Goal: Transaction & Acquisition: Purchase product/service

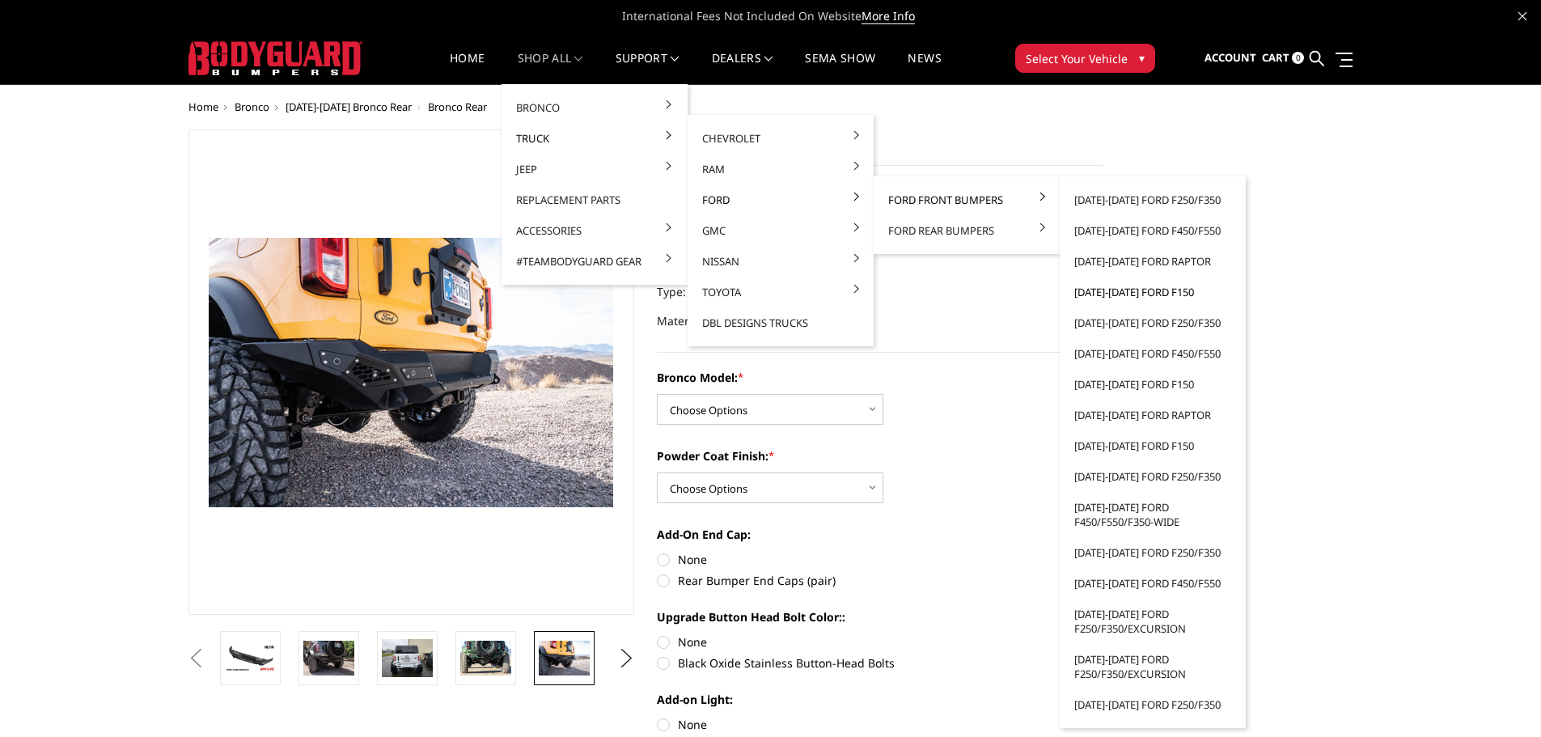
click at [1147, 292] on link "[DATE]-[DATE] Ford F150" at bounding box center [1152, 292] width 173 height 31
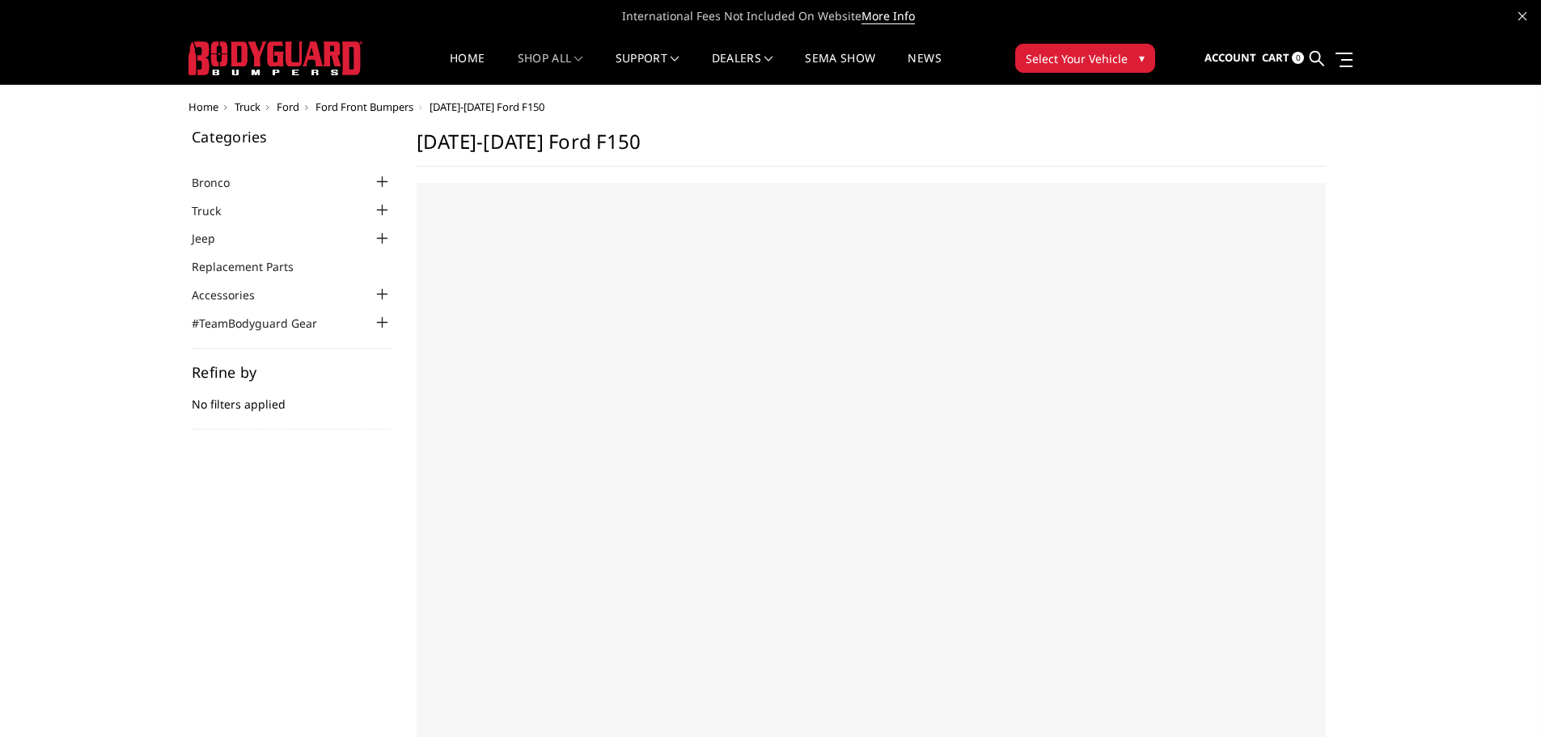
select select "US"
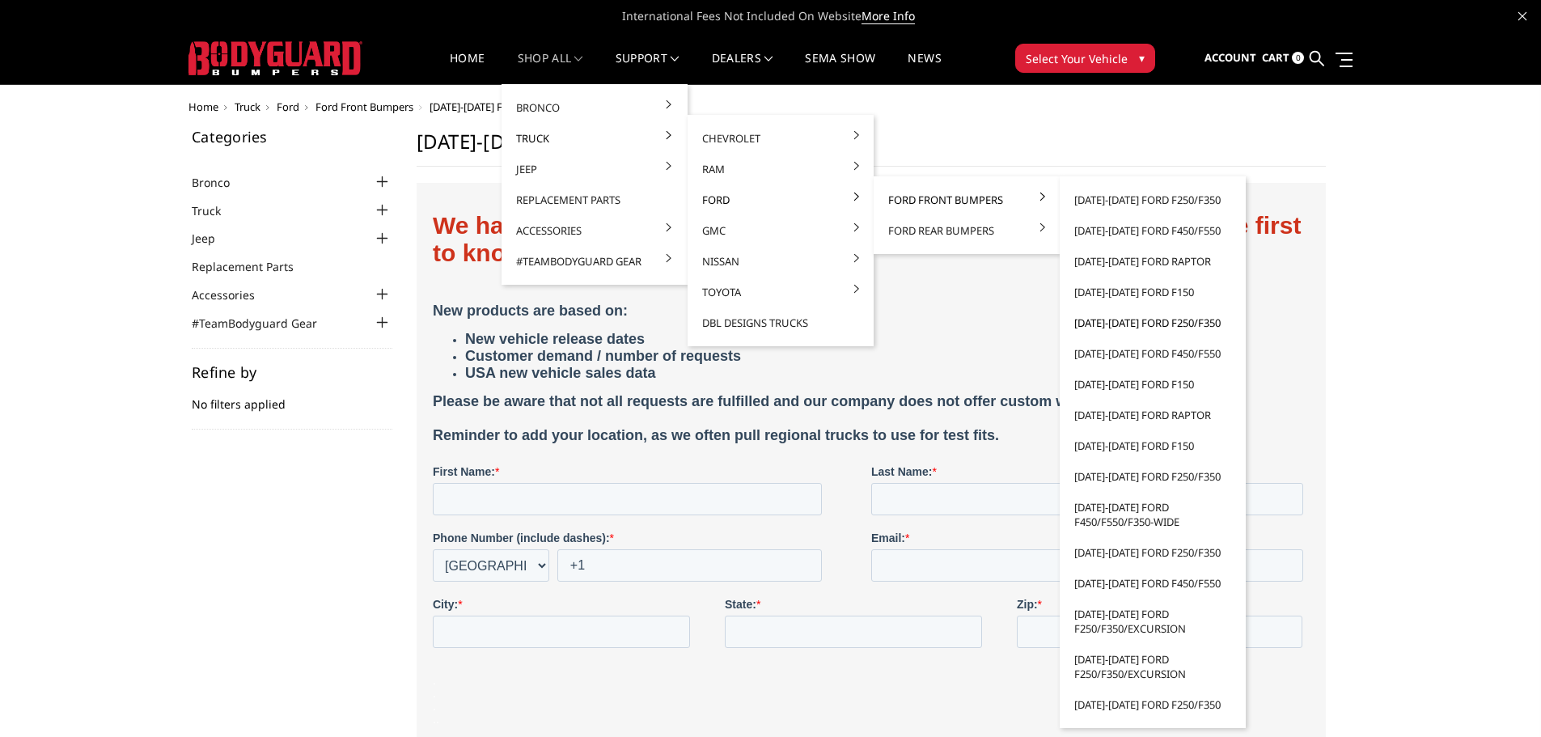
click at [1128, 320] on link "[DATE]-[DATE] Ford F250/F350" at bounding box center [1152, 322] width 173 height 31
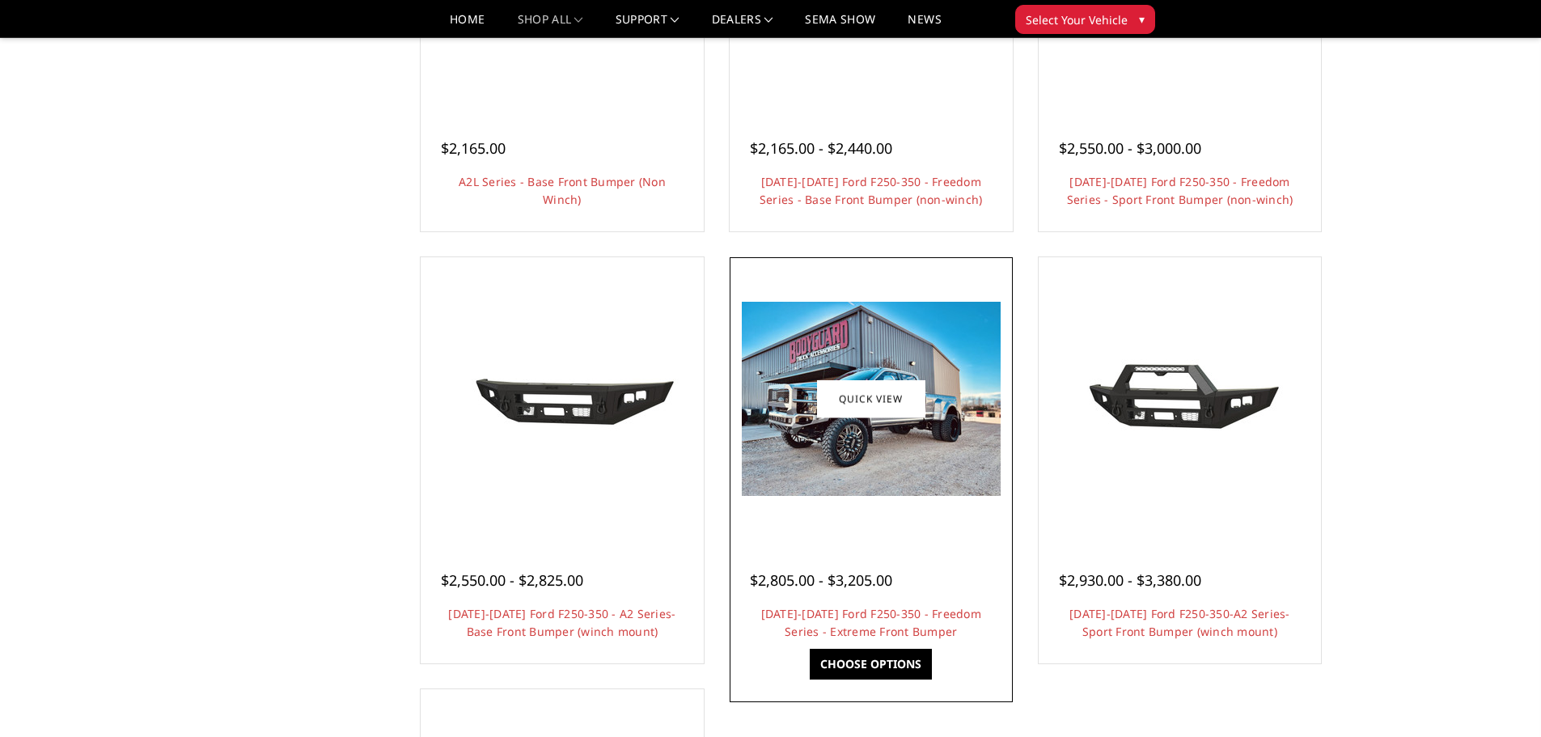
scroll to position [809, 0]
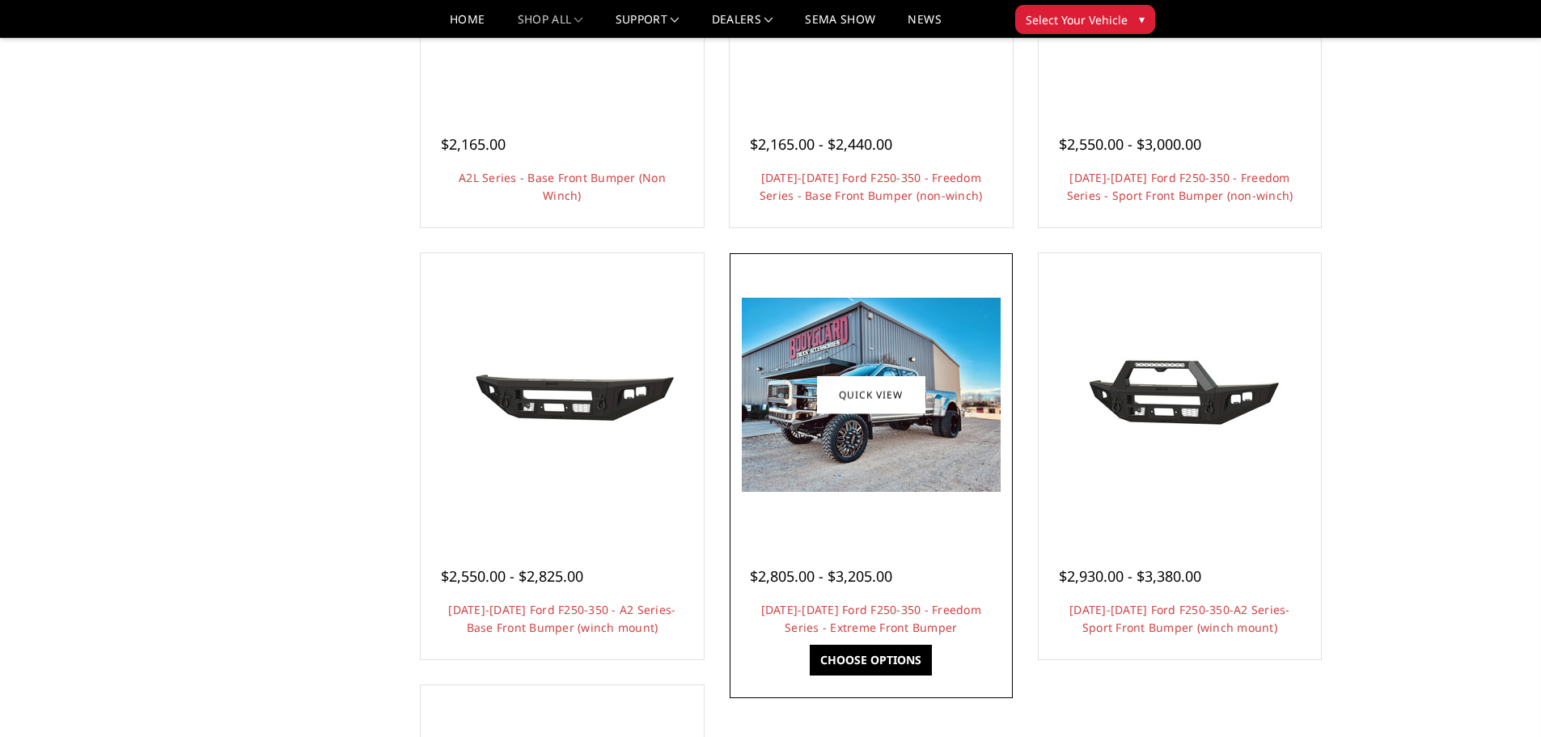
click at [910, 540] on div "$2,805.00 - $3,205.00 2017-2022 Ford F250-350 - Freedom Series - Extreme Front …" at bounding box center [871, 593] width 275 height 123
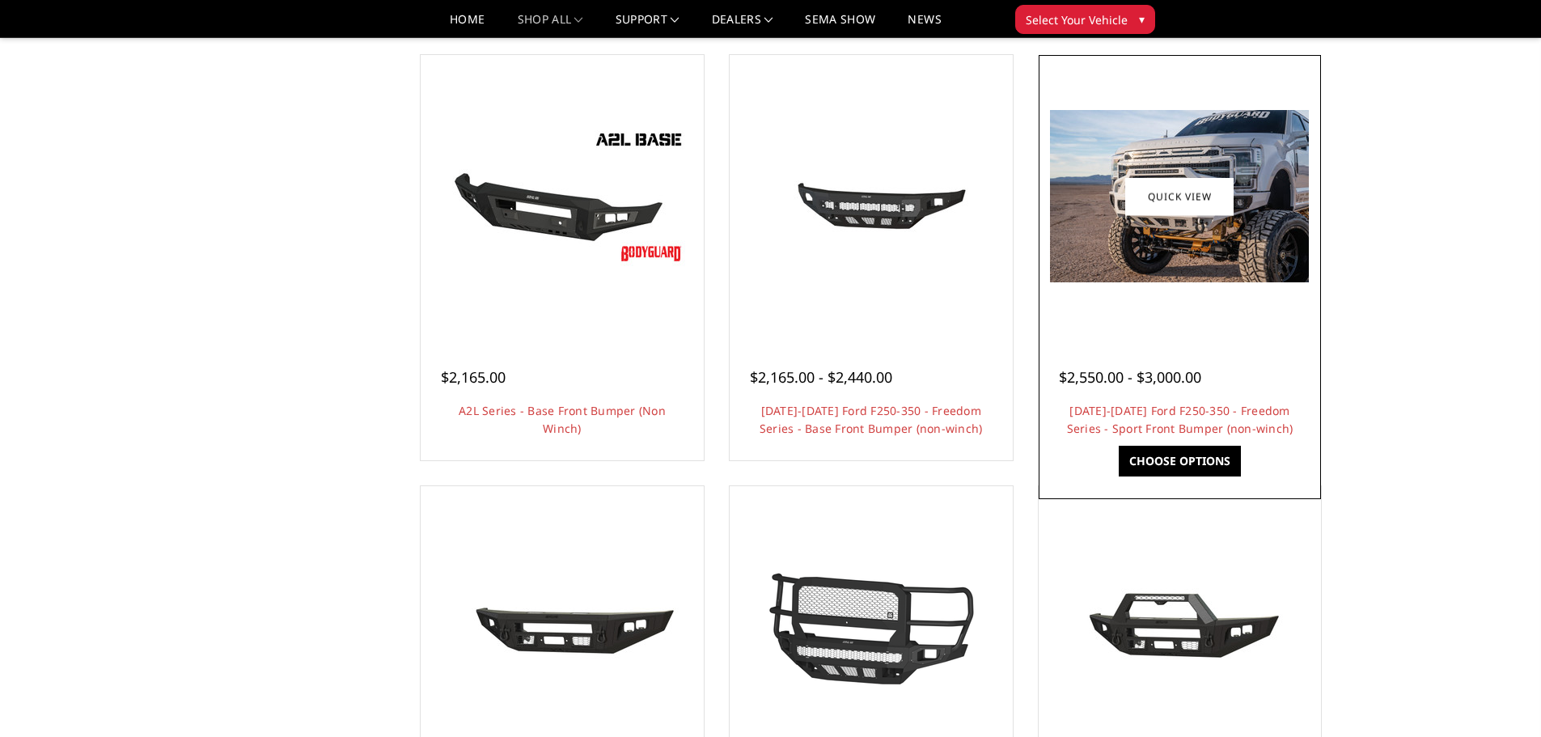
scroll to position [566, 0]
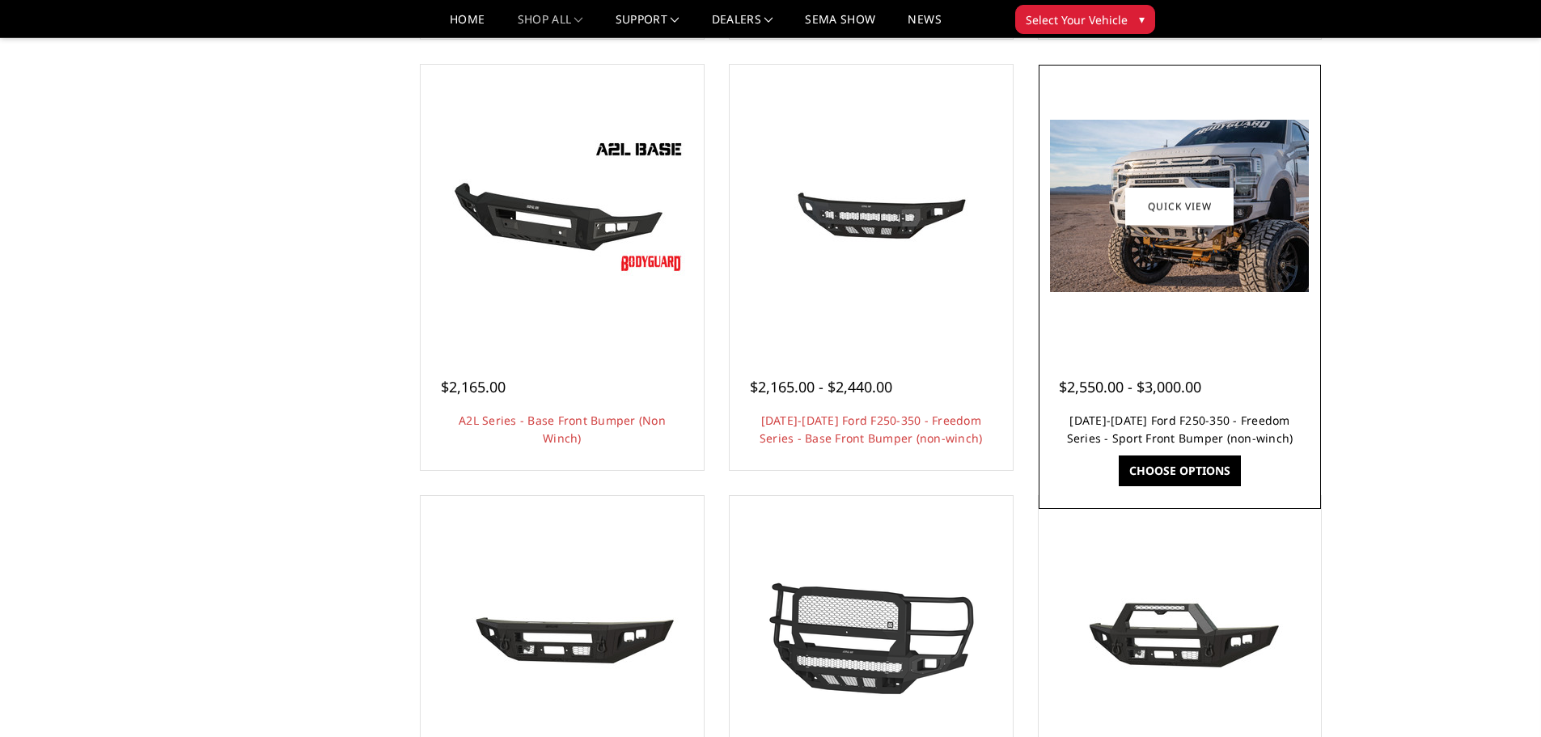
click at [1209, 427] on link "2017-2022 Ford F250-350 - Freedom Series - Sport Front Bumper (non-winch)" at bounding box center [1180, 429] width 226 height 33
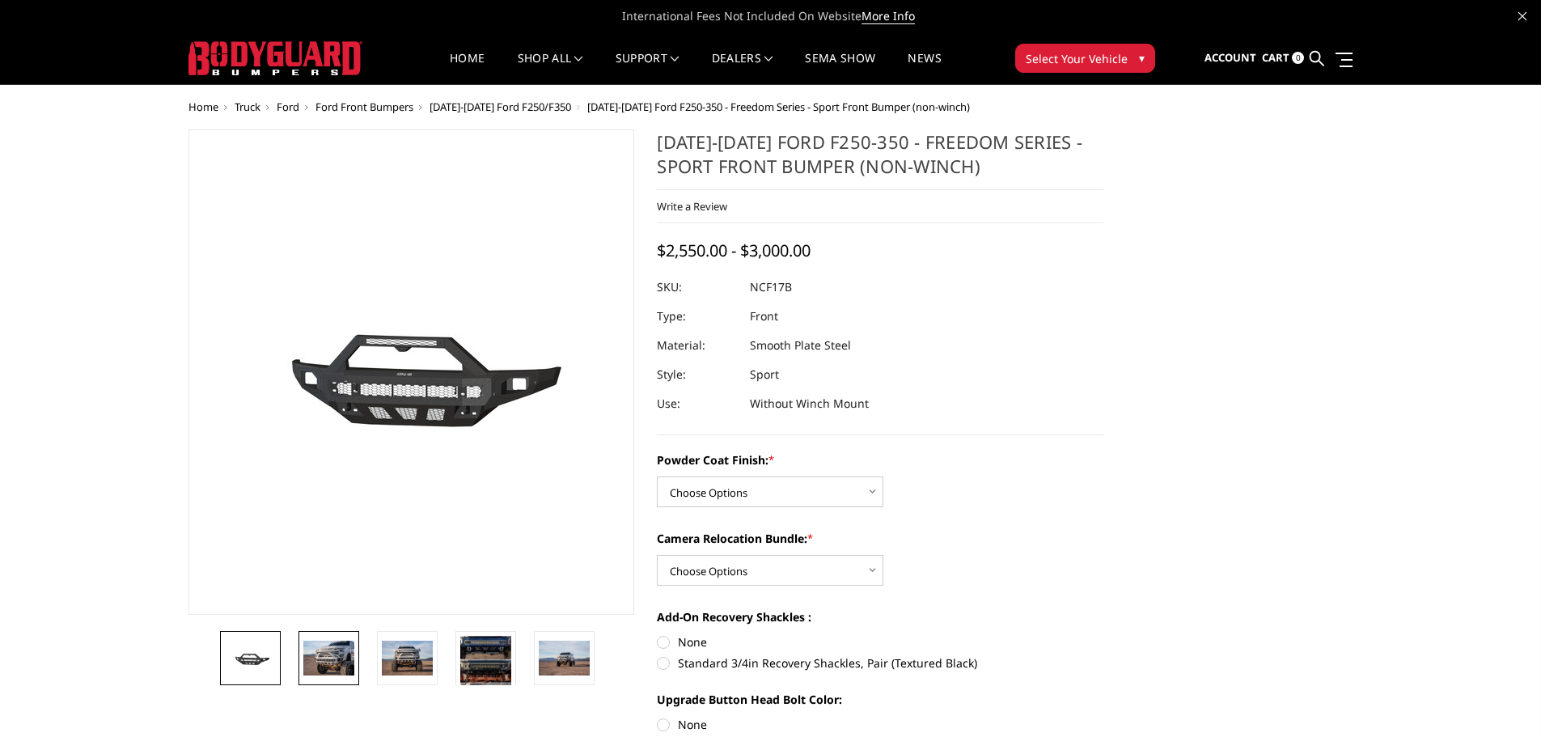
click at [344, 659] on img at bounding box center [328, 658] width 51 height 34
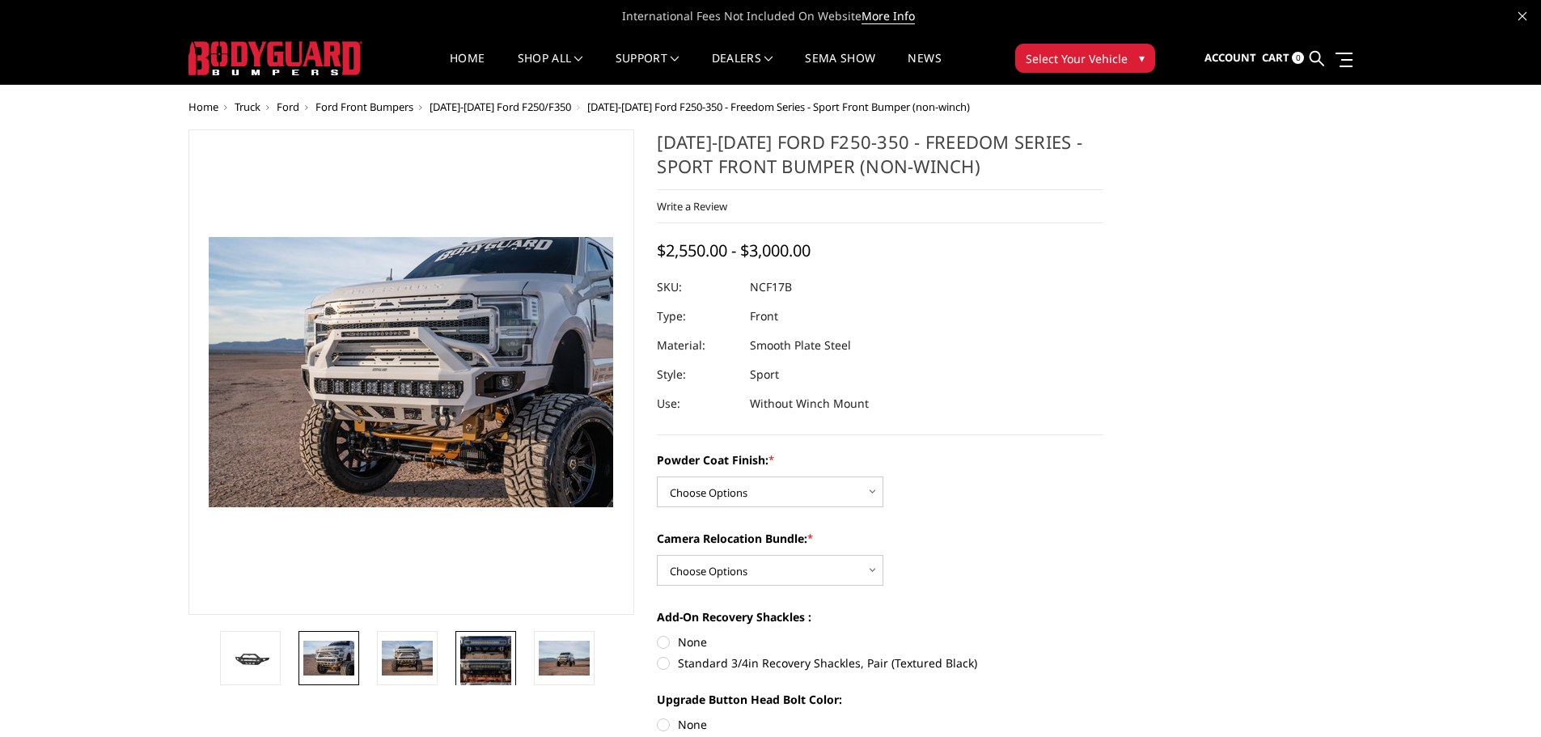
click at [477, 660] on img at bounding box center [485, 671] width 51 height 70
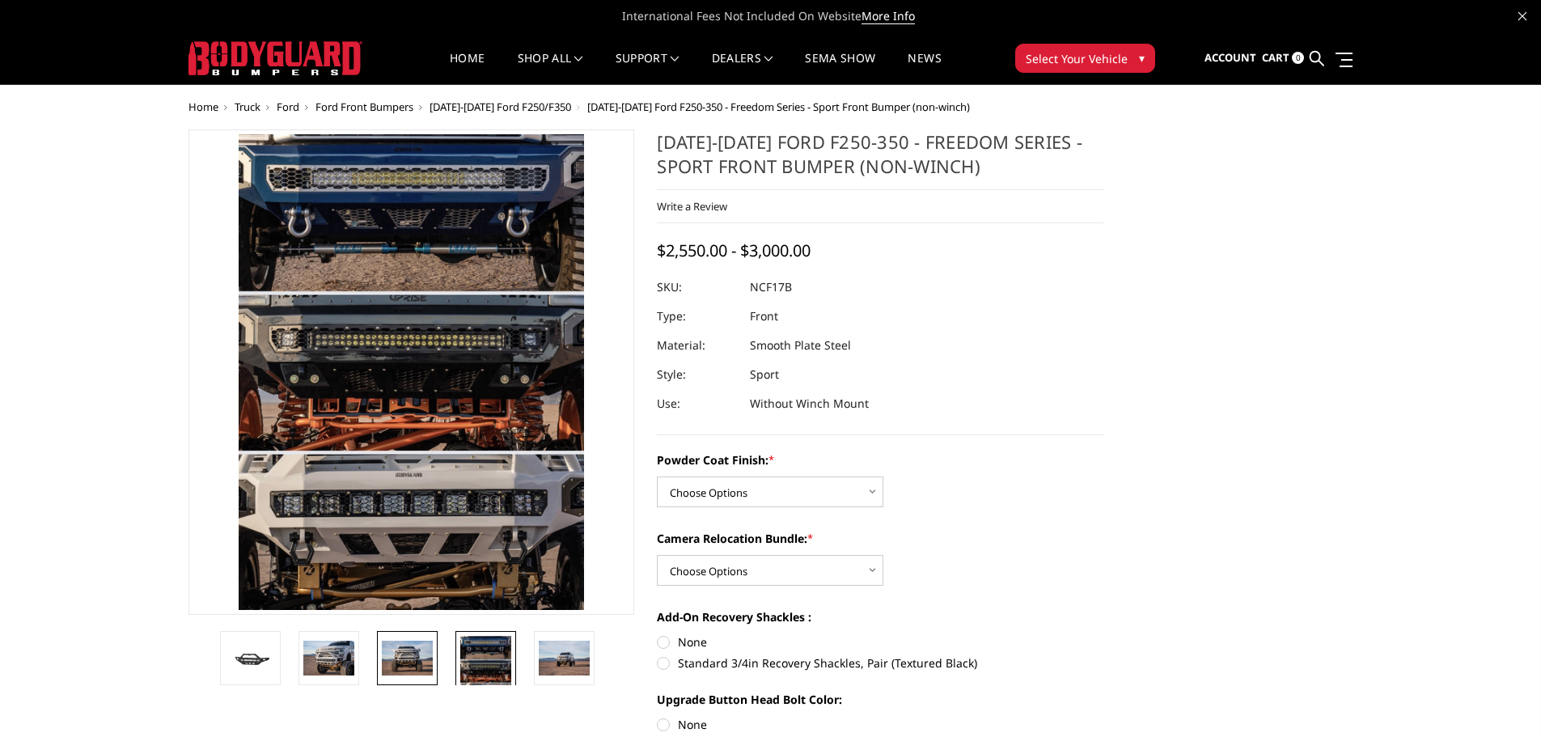
click at [429, 674] on img at bounding box center [407, 658] width 51 height 34
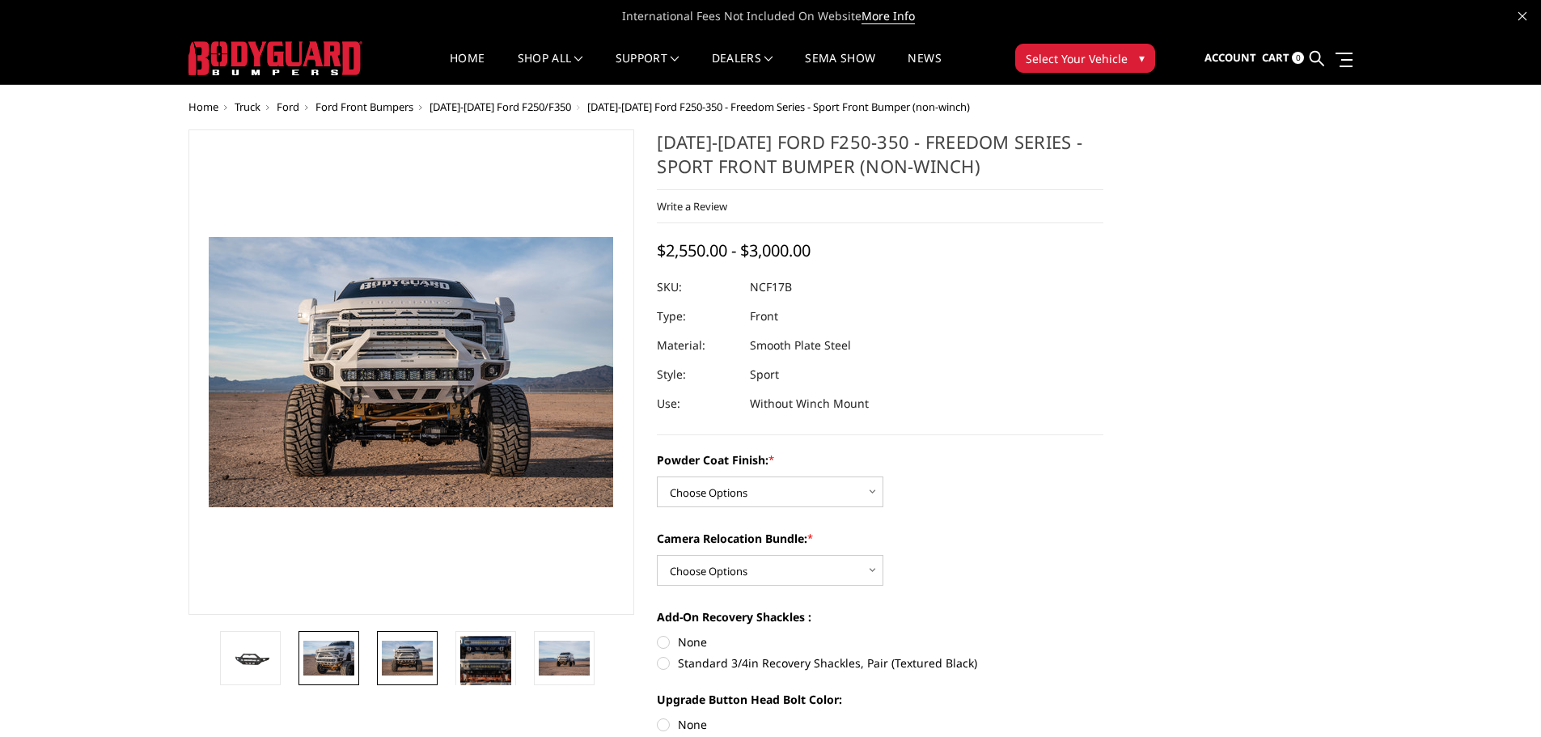
click at [345, 683] on link at bounding box center [328, 658] width 61 height 54
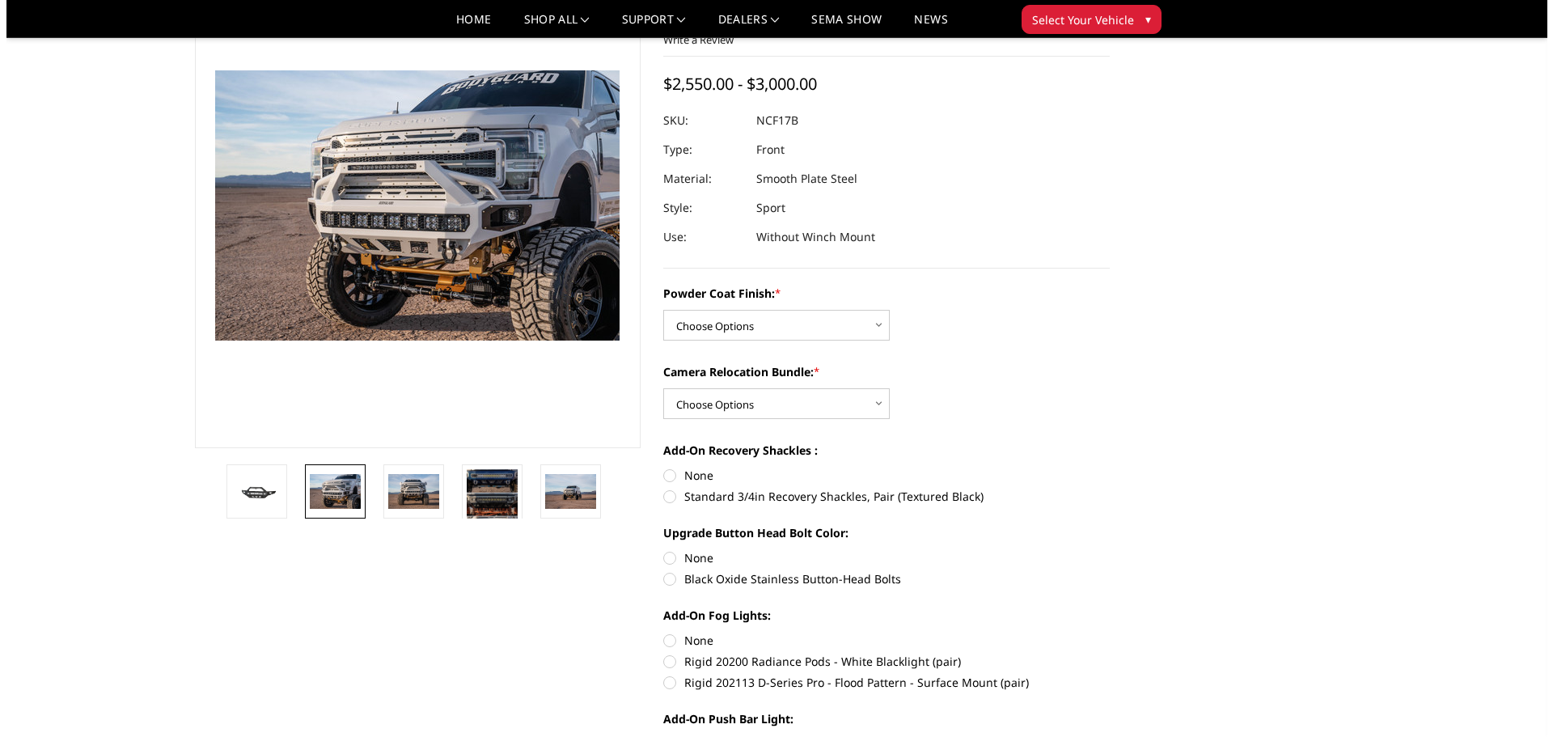
scroll to position [81, 0]
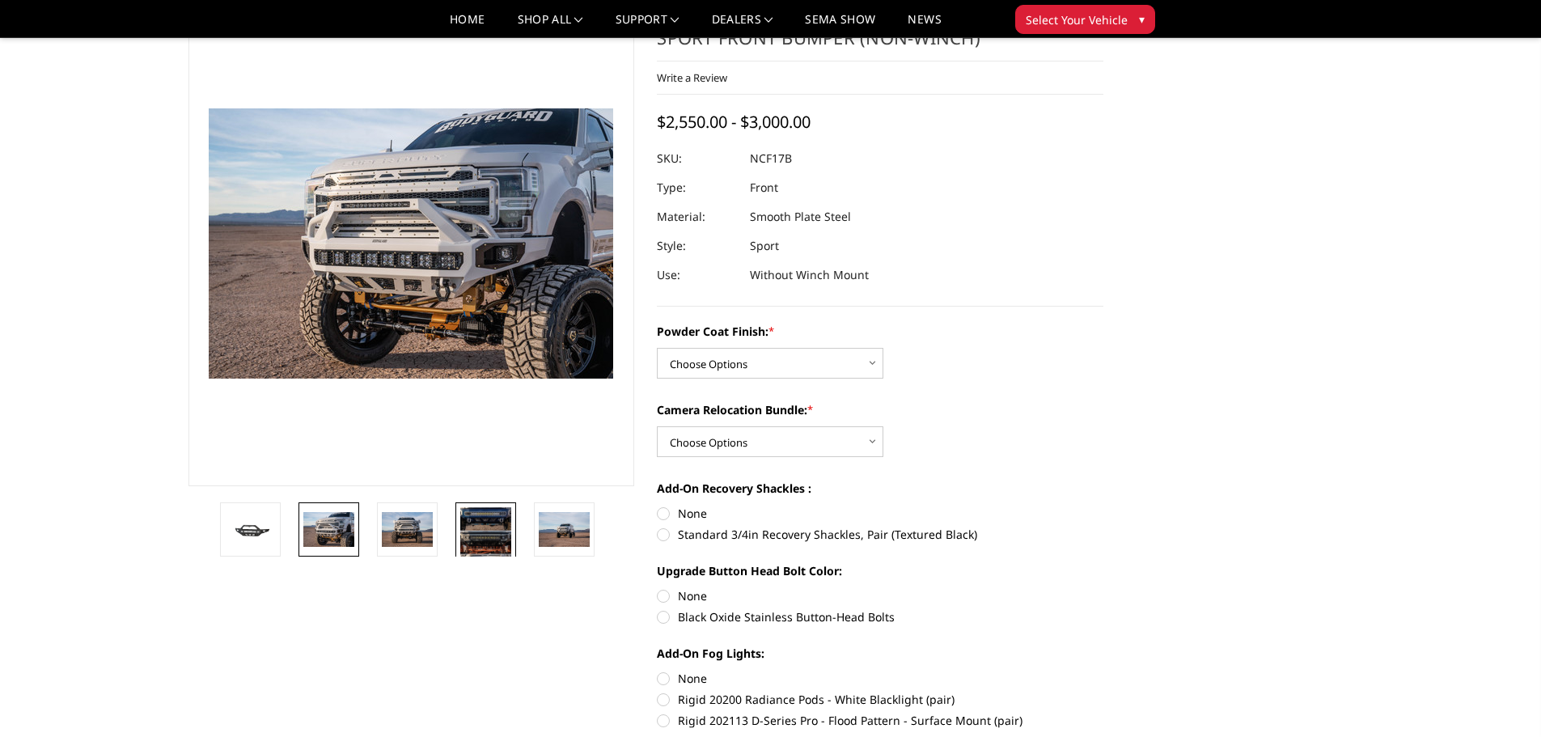
click at [466, 527] on img at bounding box center [485, 542] width 51 height 70
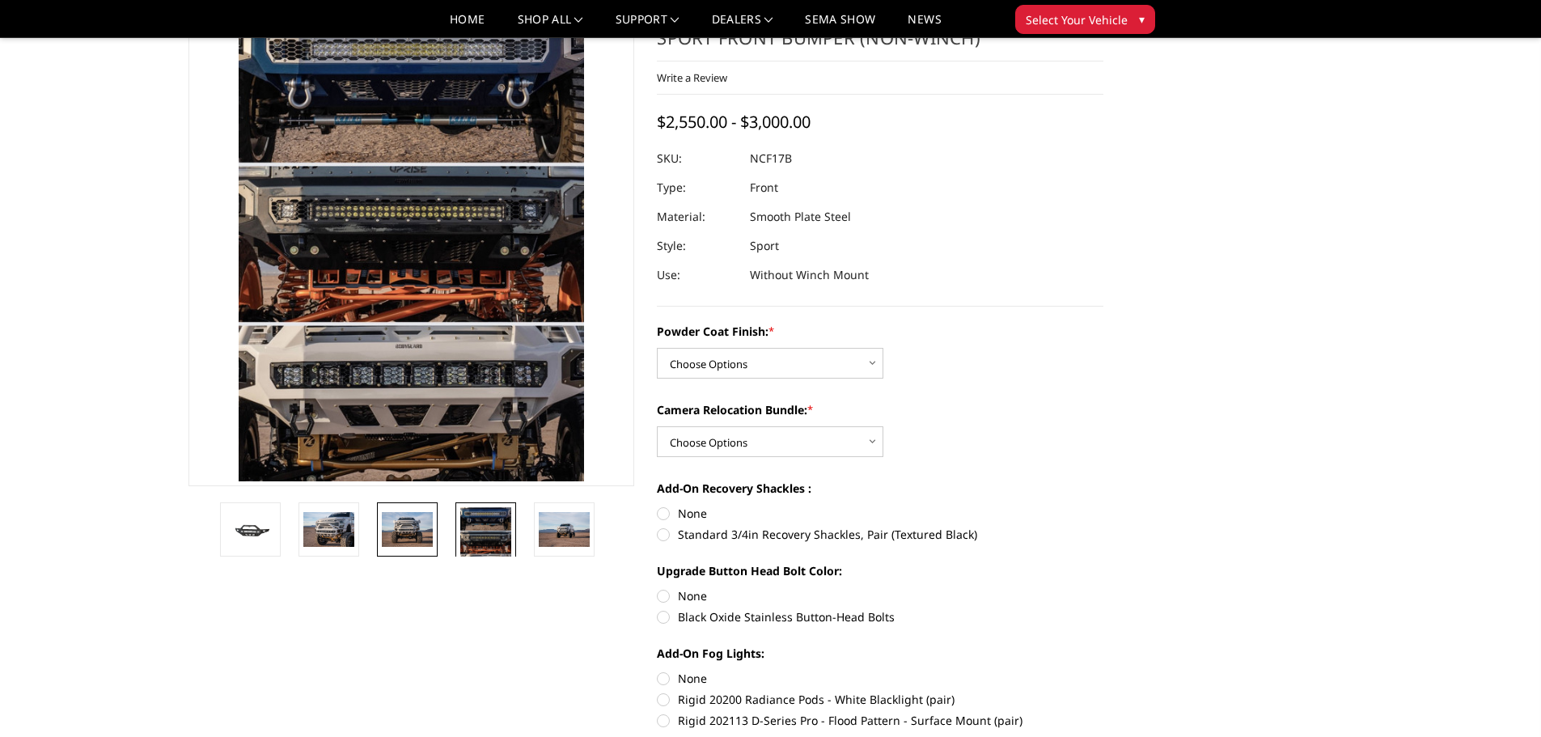
click at [416, 515] on img at bounding box center [407, 529] width 51 height 34
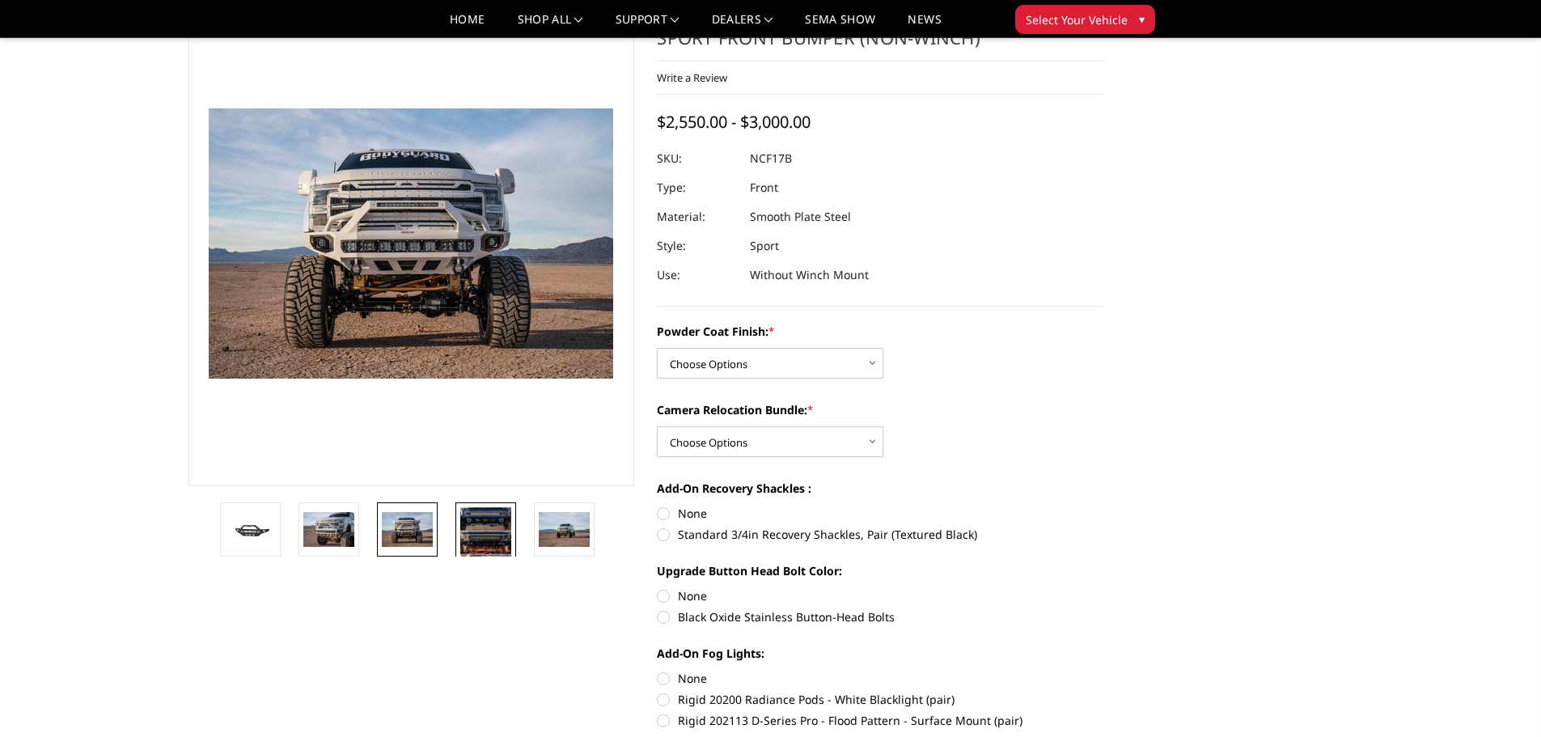
click at [473, 522] on img at bounding box center [485, 542] width 51 height 70
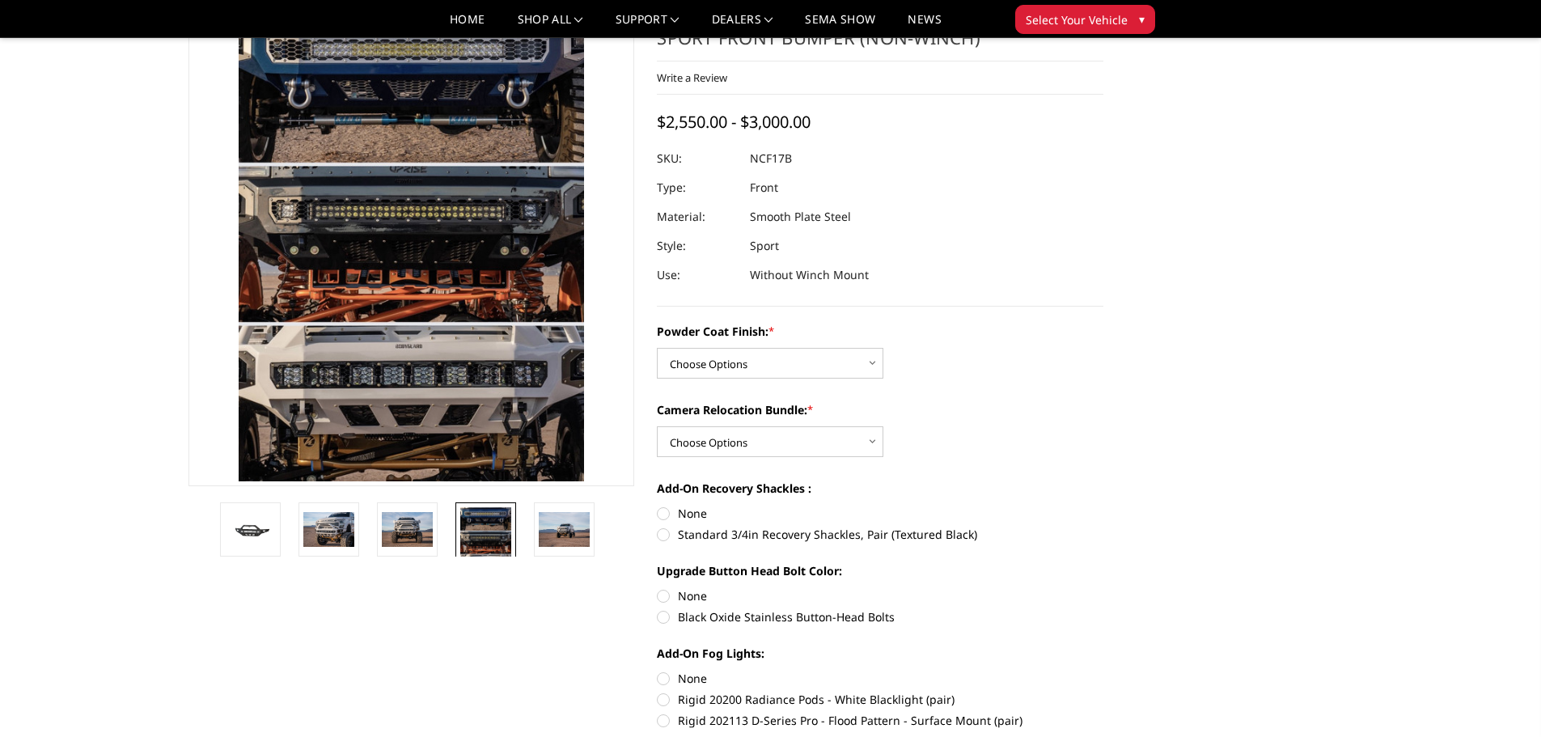
click at [527, 522] on li at bounding box center [491, 529] width 78 height 54
click at [553, 523] on img at bounding box center [564, 529] width 51 height 34
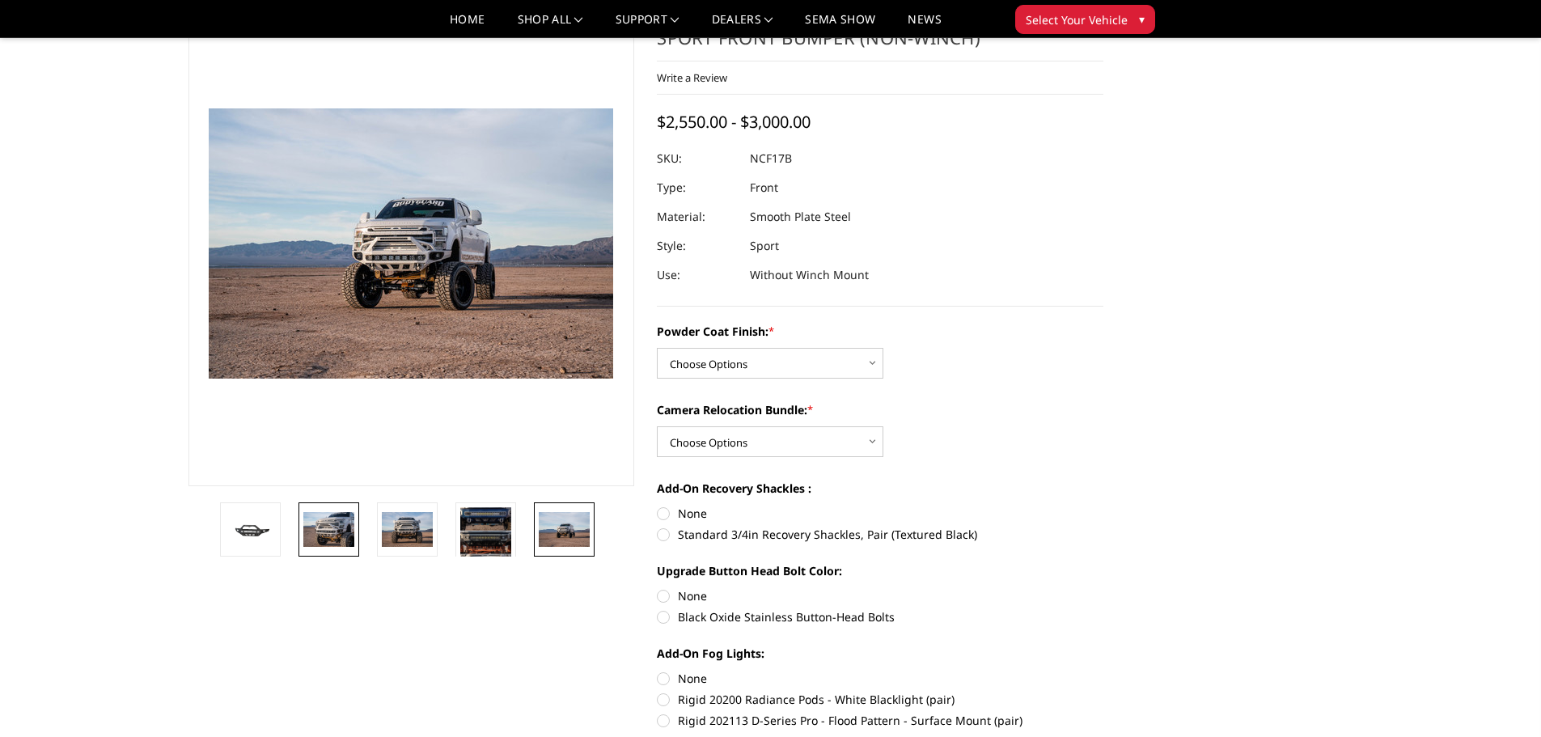
click at [341, 534] on img at bounding box center [328, 529] width 51 height 34
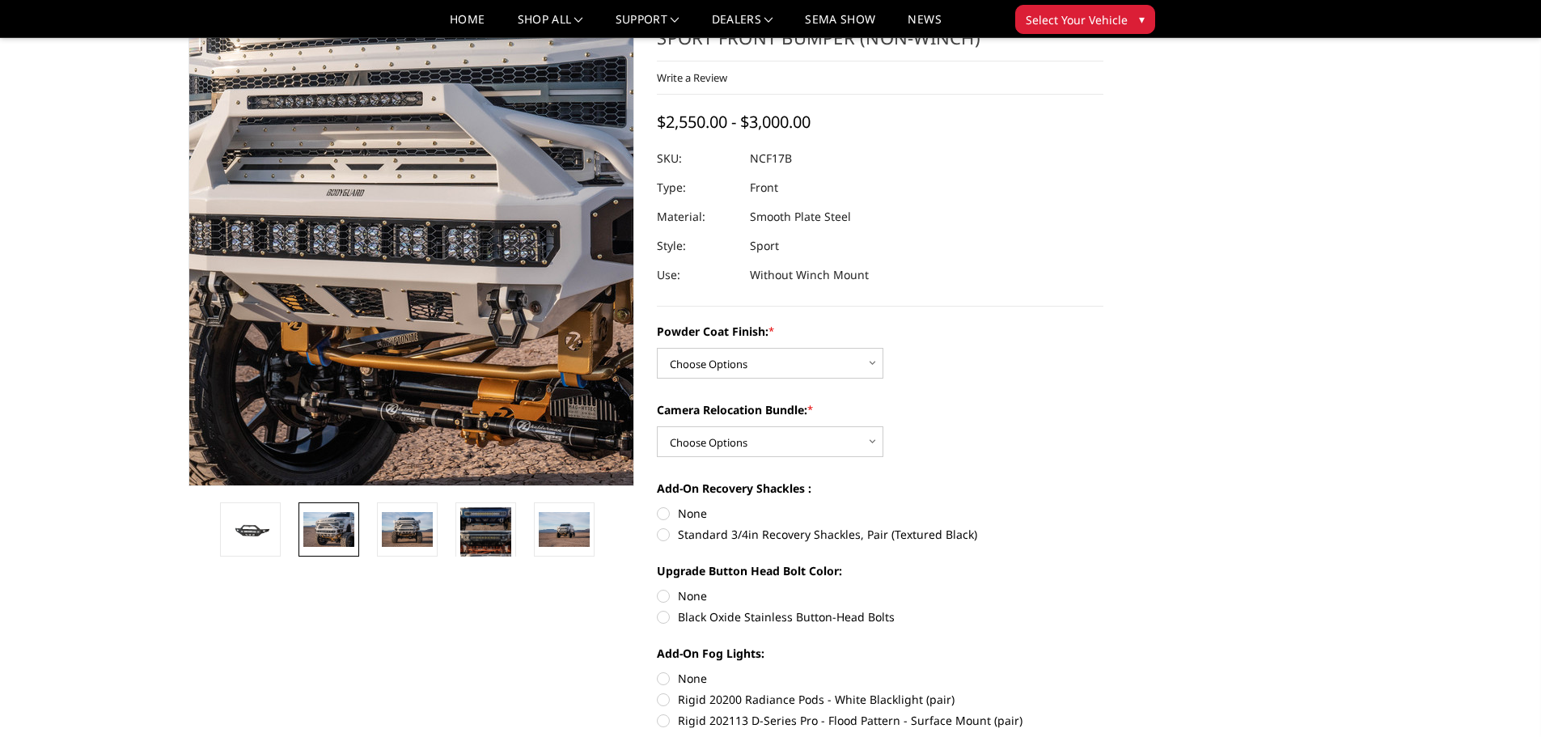
click at [401, 351] on img at bounding box center [425, 199] width 1035 height 691
